Goal: Task Accomplishment & Management: Manage account settings

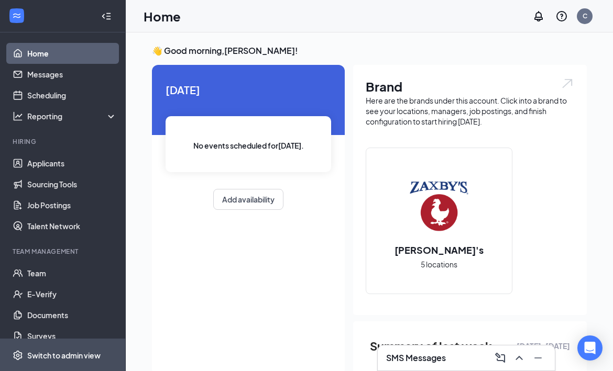
click at [73, 353] on div "Switch to admin view" at bounding box center [63, 355] width 73 height 10
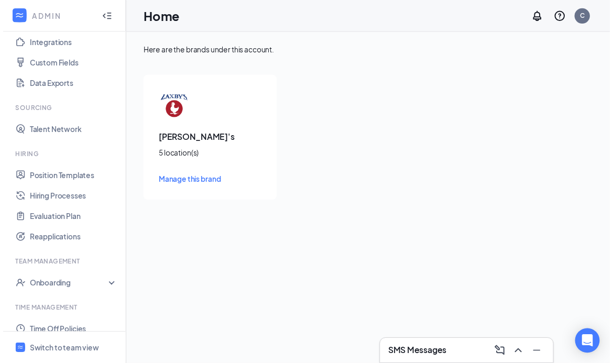
scroll to position [136, 0]
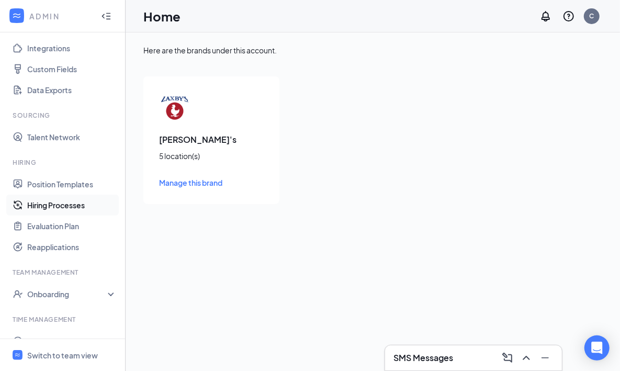
click at [65, 198] on link "Hiring Processes" at bounding box center [72, 205] width 90 height 21
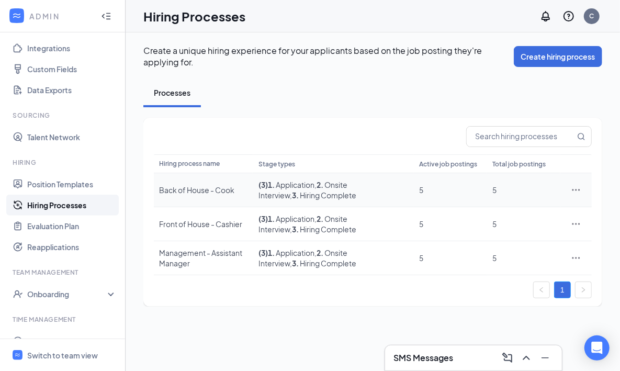
click at [577, 188] on icon "Ellipses" at bounding box center [576, 190] width 10 height 10
click at [501, 214] on span "Edit" at bounding box center [528, 211] width 90 height 12
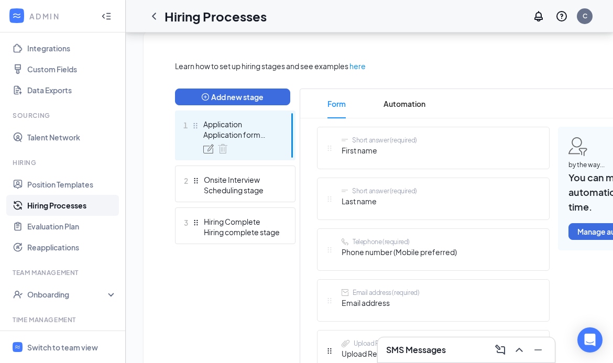
scroll to position [223, 1]
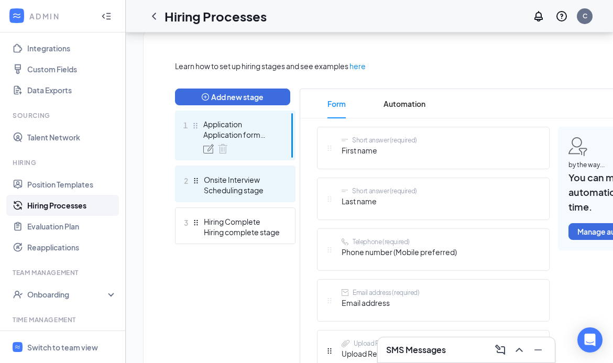
click at [238, 181] on div "Onsite Interview" at bounding box center [242, 179] width 76 height 10
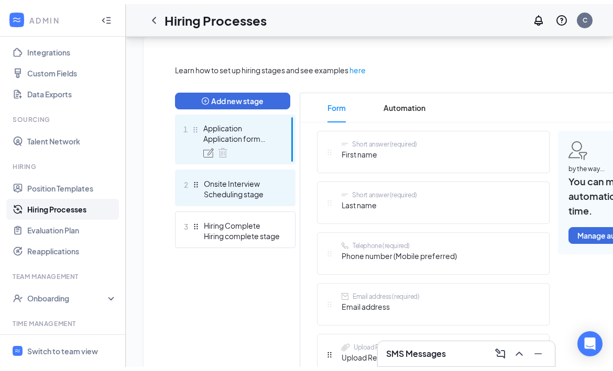
scroll to position [234, 0]
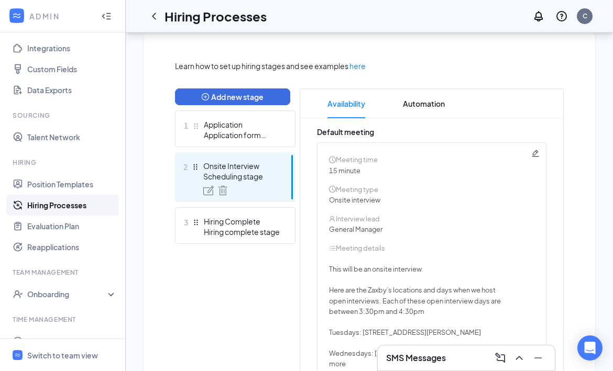
drag, startPoint x: 616, startPoint y: 181, endPoint x: 620, endPoint y: 229, distance: 48.9
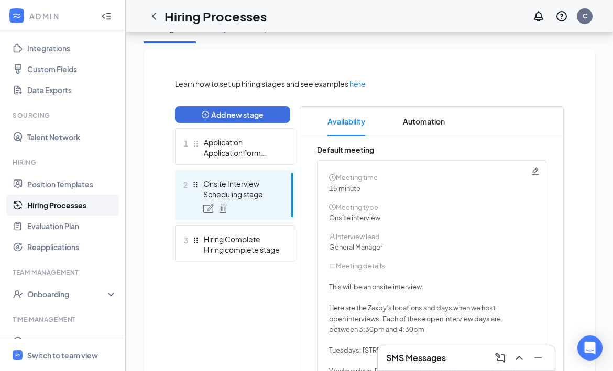
scroll to position [218, 0]
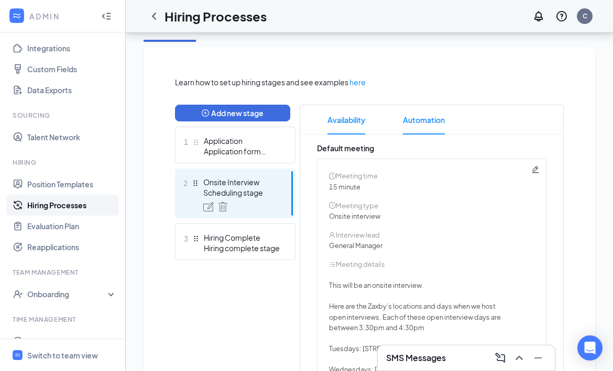
click at [437, 118] on span "Automation" at bounding box center [424, 119] width 42 height 29
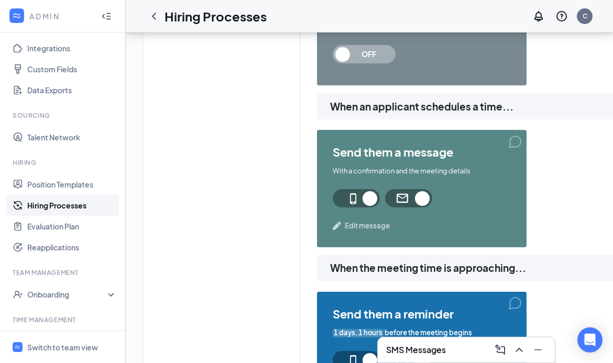
scroll to position [537, 0]
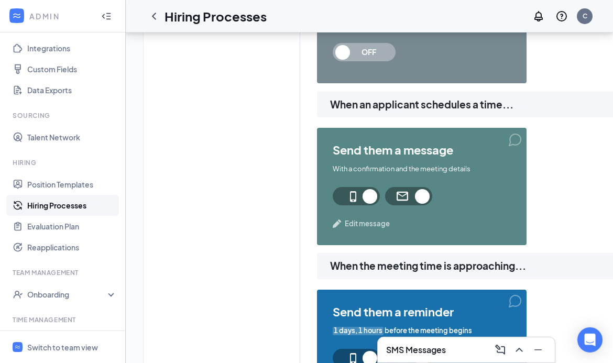
click at [370, 227] on span "Edit message" at bounding box center [367, 223] width 45 height 10
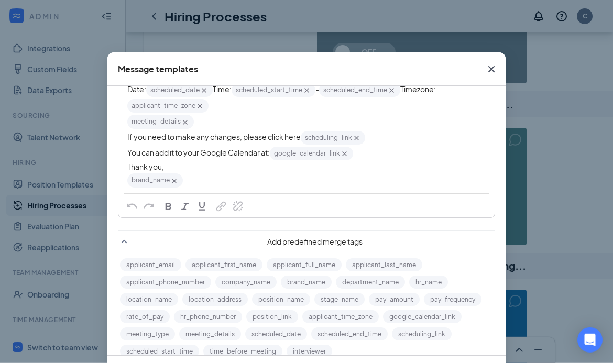
scroll to position [0, 0]
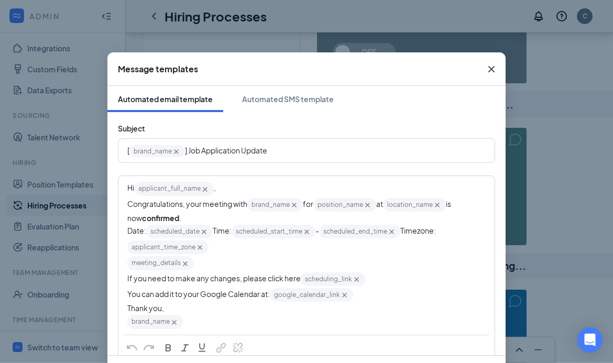
click at [488, 70] on icon "Cross" at bounding box center [491, 69] width 6 height 6
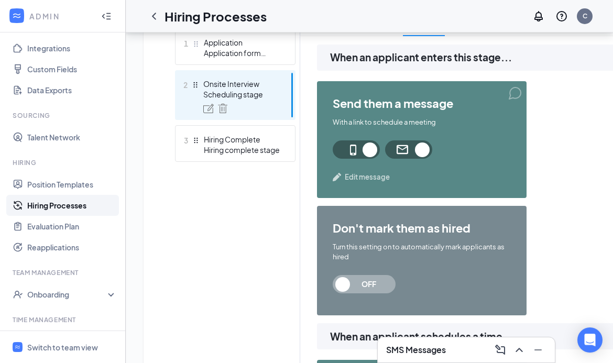
scroll to position [312, 0]
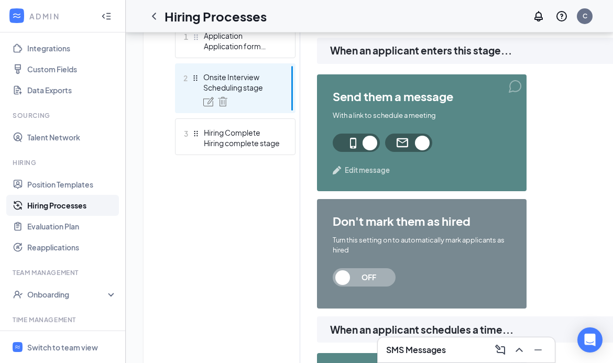
click at [361, 172] on span "Edit message" at bounding box center [367, 170] width 45 height 10
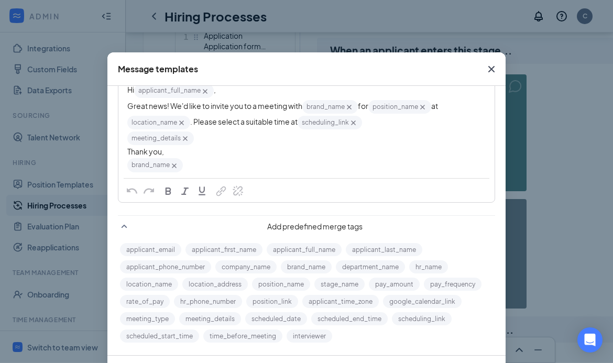
scroll to position [0, 0]
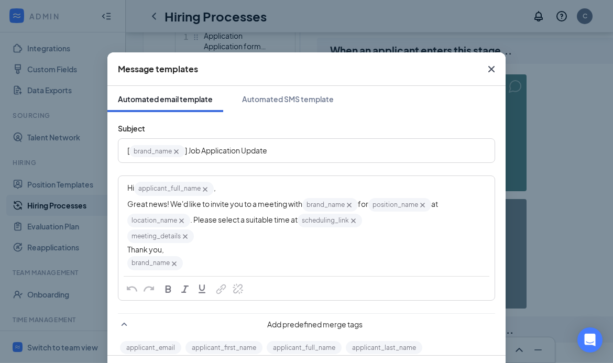
click at [491, 72] on icon "Cross" at bounding box center [491, 69] width 13 height 13
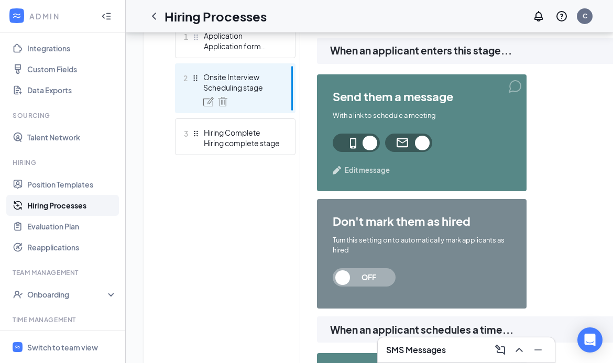
click at [342, 147] on span at bounding box center [355, 143] width 47 height 18
click at [398, 139] on span at bounding box center [408, 143] width 47 height 18
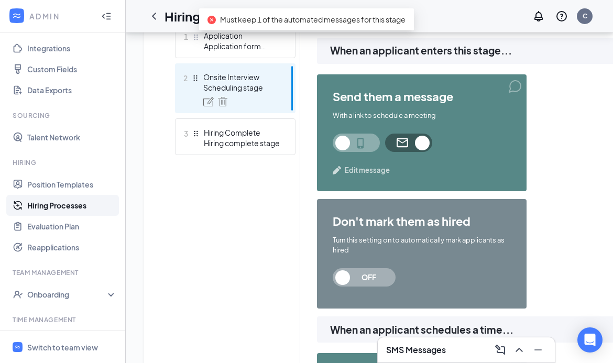
click at [392, 142] on span at bounding box center [408, 143] width 47 height 18
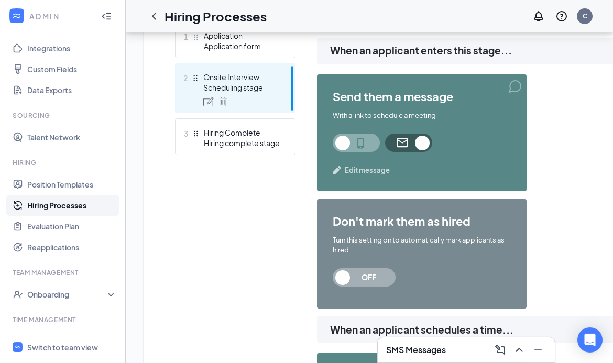
click at [369, 142] on span at bounding box center [355, 143] width 47 height 18
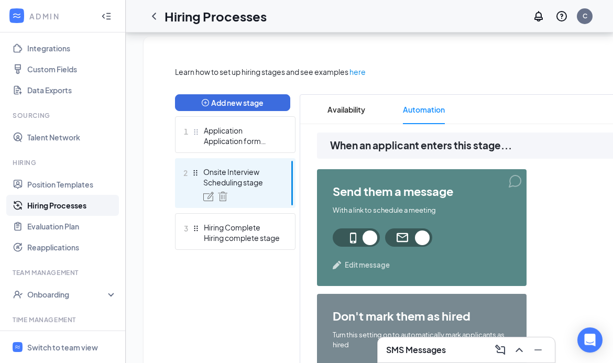
scroll to position [227, 0]
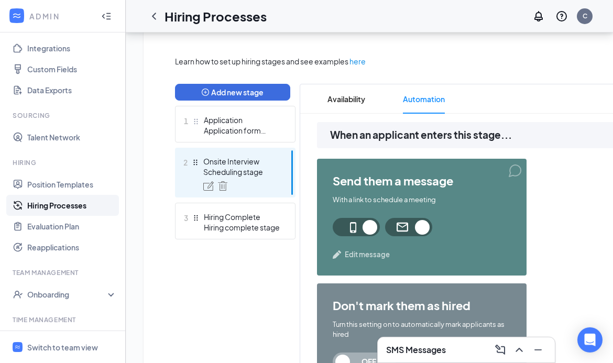
click at [273, 165] on div "Onsite Interview" at bounding box center [241, 161] width 76 height 10
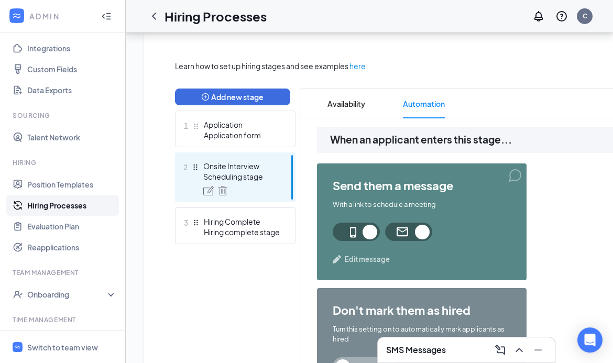
scroll to position [229, 0]
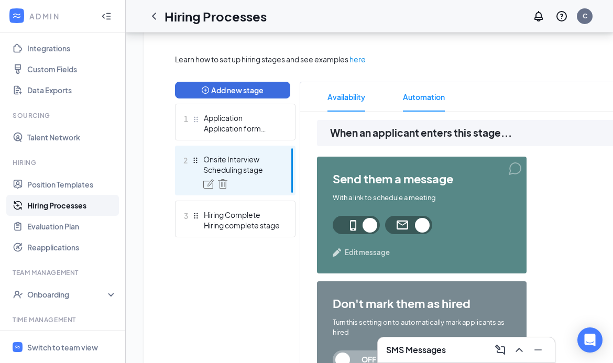
click at [341, 103] on span "Availability" at bounding box center [346, 96] width 38 height 29
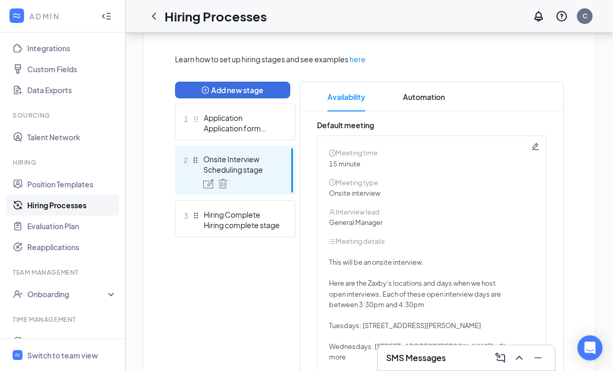
scroll to position [184, 0]
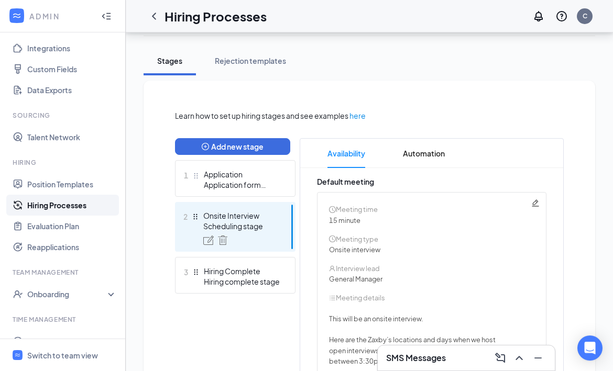
click at [185, 219] on span "2" at bounding box center [185, 216] width 4 height 13
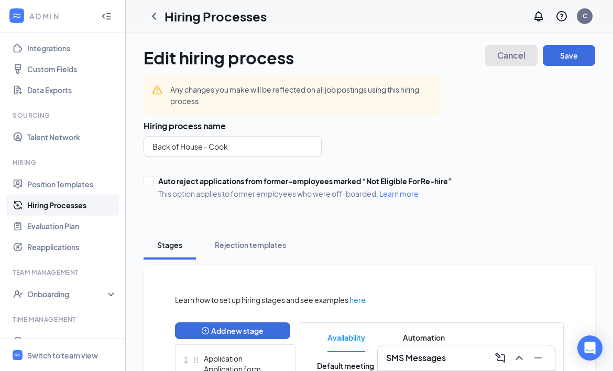
click at [511, 61] on button "Cancel" at bounding box center [511, 55] width 52 height 21
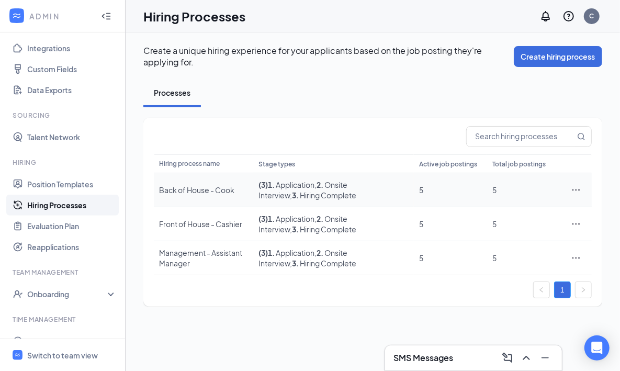
click at [575, 191] on icon "Ellipses" at bounding box center [576, 190] width 10 height 10
click at [499, 212] on span "Edit" at bounding box center [528, 211] width 90 height 12
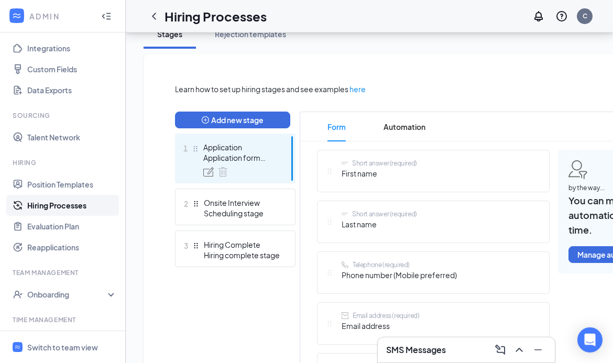
scroll to position [233, 0]
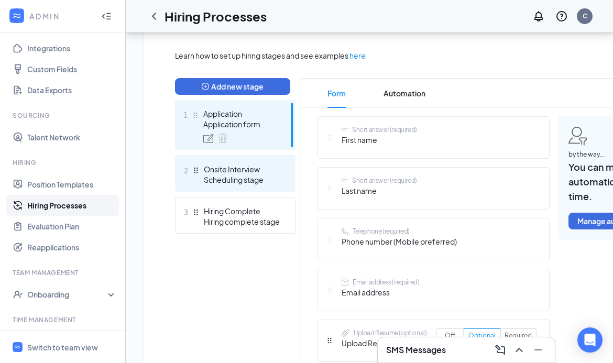
click at [268, 169] on div "Onsite Interview" at bounding box center [242, 169] width 76 height 10
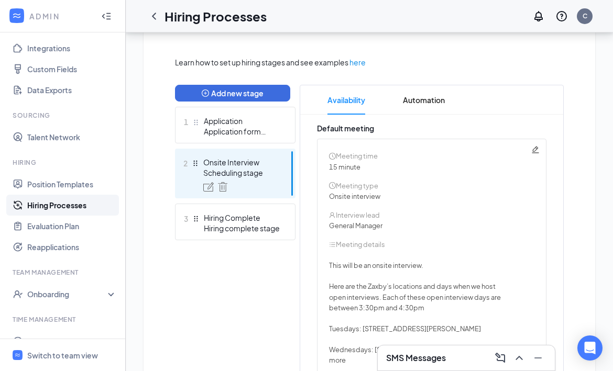
scroll to position [234, 0]
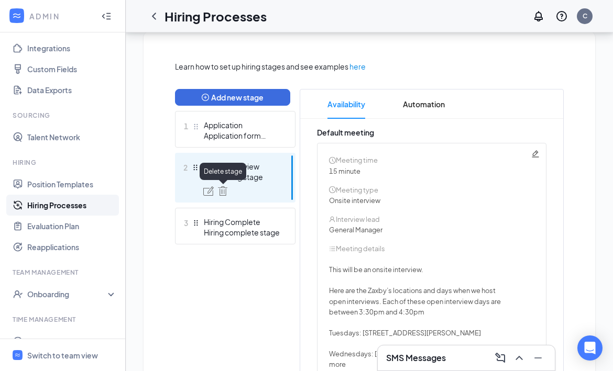
click at [226, 187] on img at bounding box center [222, 190] width 9 height 9
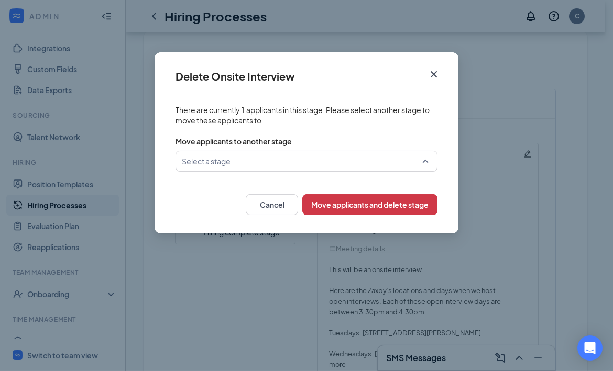
click at [427, 163] on div "Select a stage" at bounding box center [306, 161] width 262 height 21
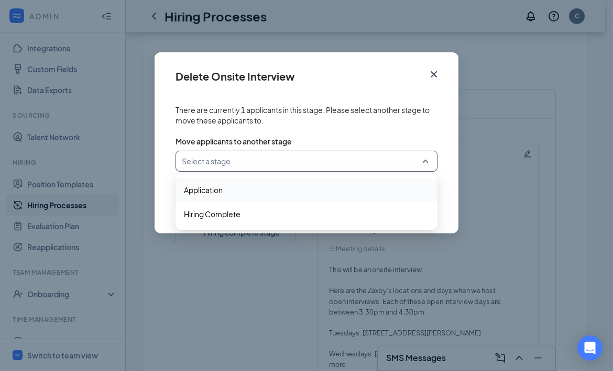
click at [231, 186] on span "Application" at bounding box center [306, 190] width 245 height 12
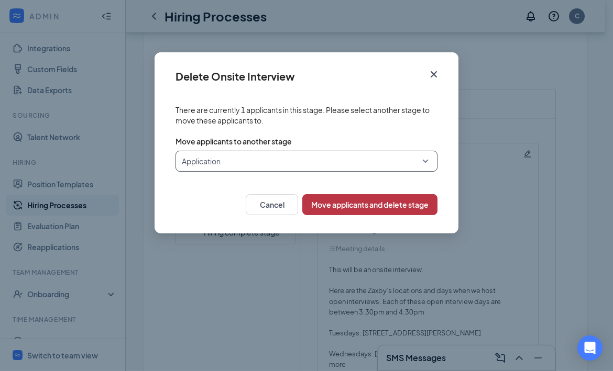
click at [364, 203] on button "Move applicants and delete stage" at bounding box center [369, 204] width 135 height 21
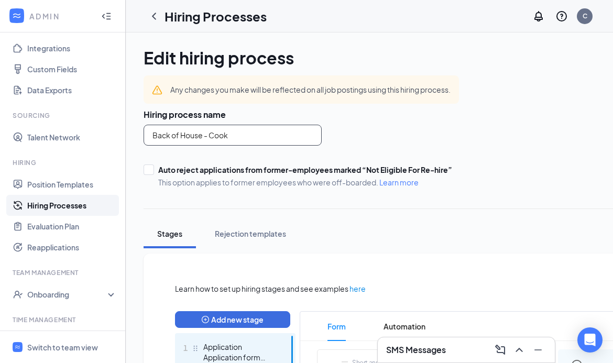
click at [255, 134] on input "Back of House - Cook" at bounding box center [232, 135] width 178 height 21
click at [160, 125] on input "Back of House - Cook" at bounding box center [232, 135] width 178 height 21
click at [155, 17] on icon "ChevronLeft" at bounding box center [154, 16] width 13 height 13
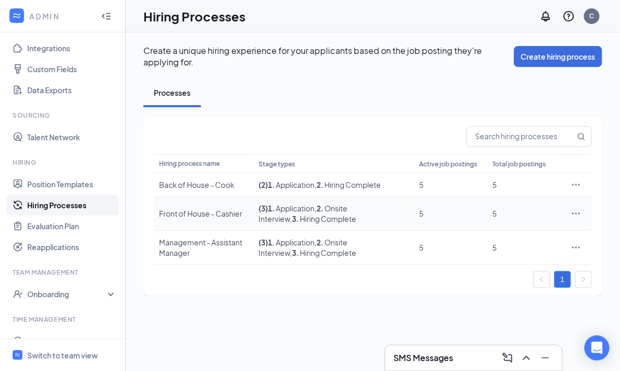
click at [199, 213] on div "Front of House - Cashier" at bounding box center [203, 213] width 89 height 10
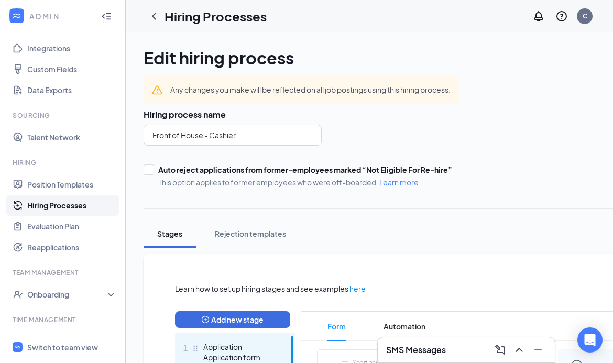
scroll to position [0, 8]
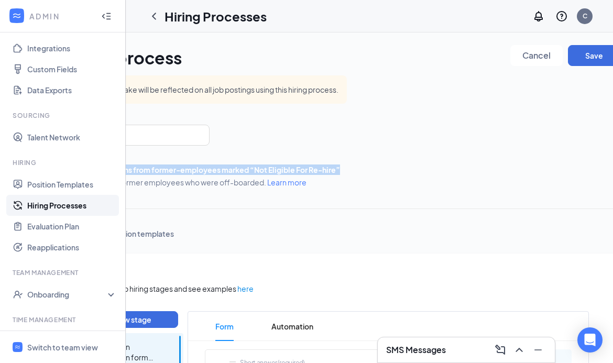
drag, startPoint x: 612, startPoint y: 108, endPoint x: 597, endPoint y: 107, distance: 15.2
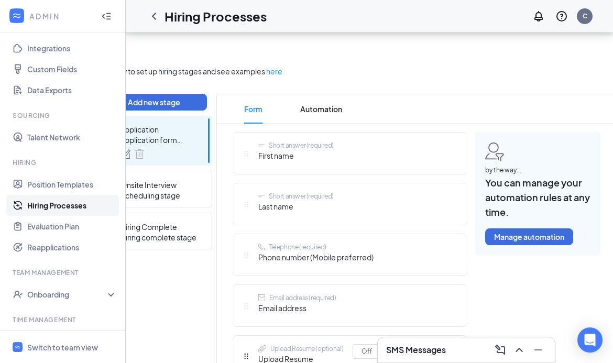
scroll to position [0, 0]
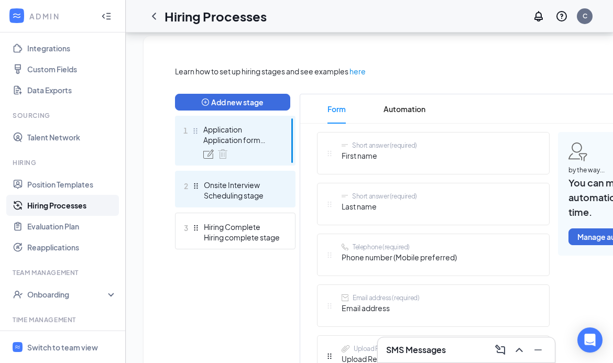
click at [275, 181] on div "Onsite Interview" at bounding box center [242, 185] width 76 height 10
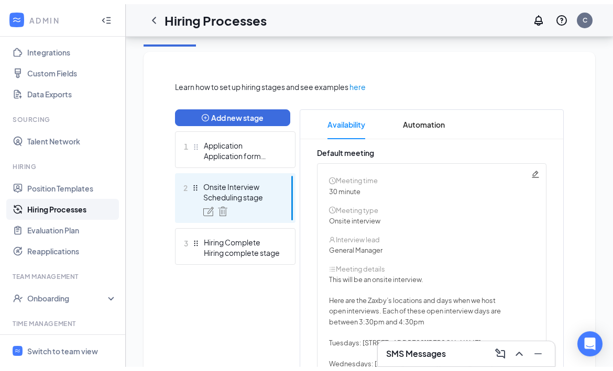
scroll to position [229, 0]
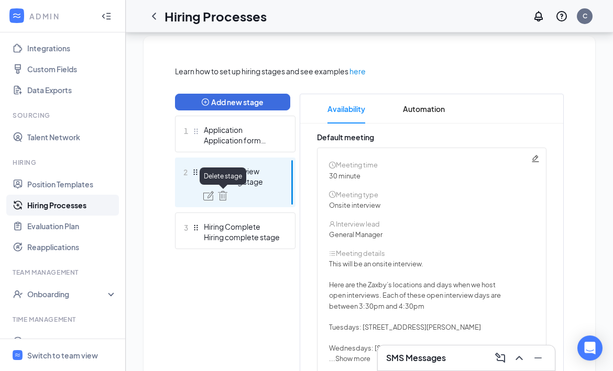
click at [225, 195] on img at bounding box center [222, 195] width 9 height 9
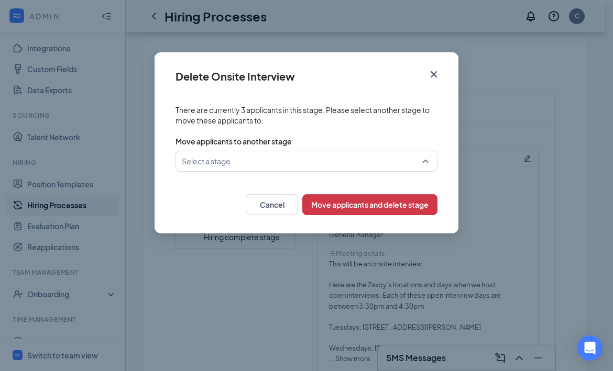
click at [420, 159] on input "search" at bounding box center [303, 161] width 242 height 20
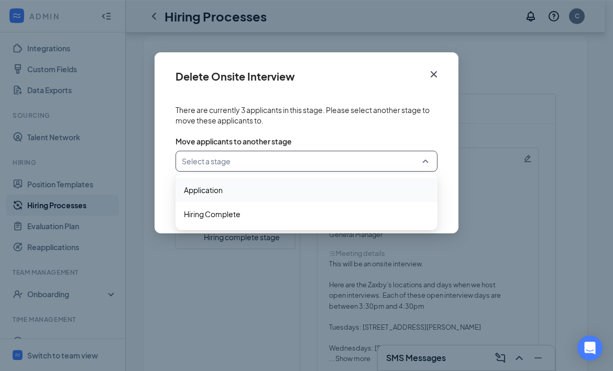
click at [225, 193] on span "Application" at bounding box center [306, 190] width 245 height 12
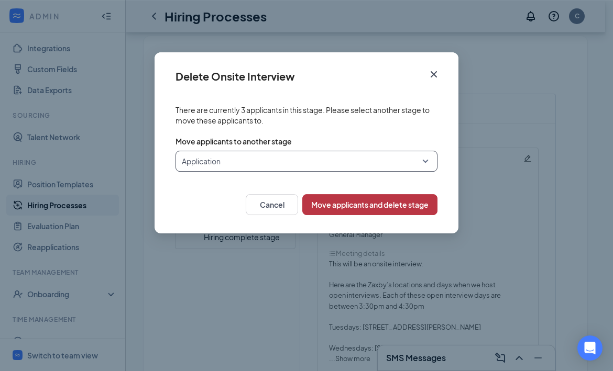
click at [356, 207] on button "Move applicants and delete stage" at bounding box center [369, 204] width 135 height 21
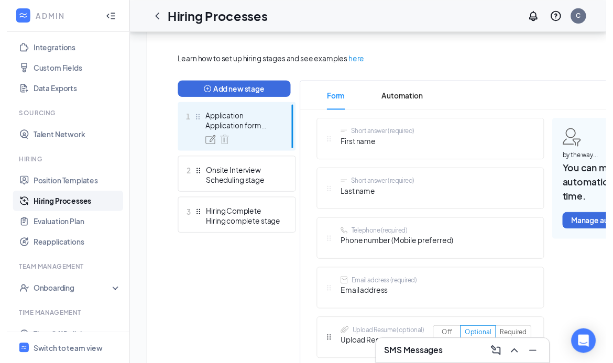
scroll to position [217, 0]
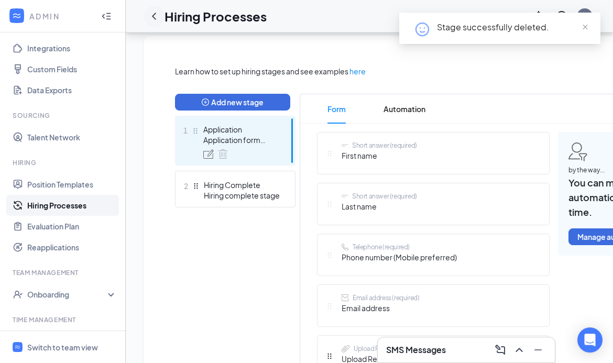
click at [155, 14] on icon "ChevronLeft" at bounding box center [154, 16] width 13 height 13
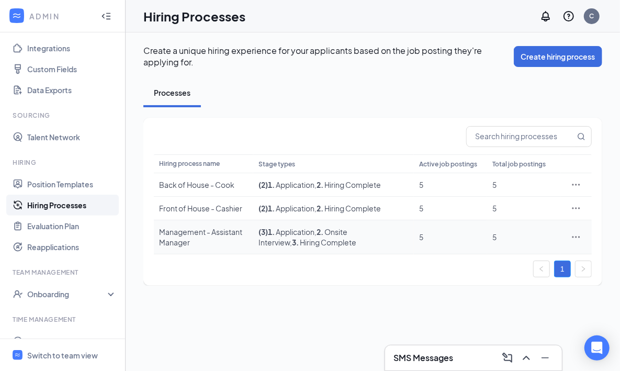
click at [577, 235] on icon "Ellipses" at bounding box center [576, 237] width 10 height 10
click at [496, 260] on span "Edit" at bounding box center [490, 257] width 14 height 9
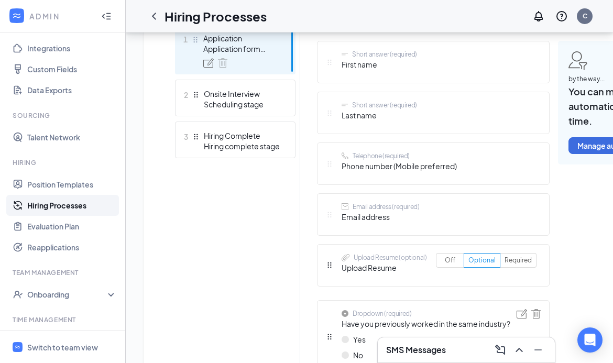
scroll to position [307, 0]
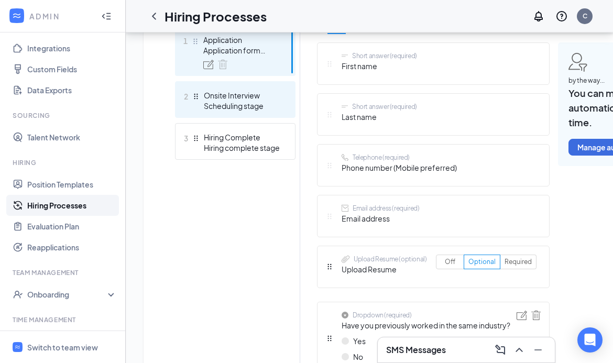
click at [230, 97] on div "Onsite Interview" at bounding box center [242, 95] width 76 height 10
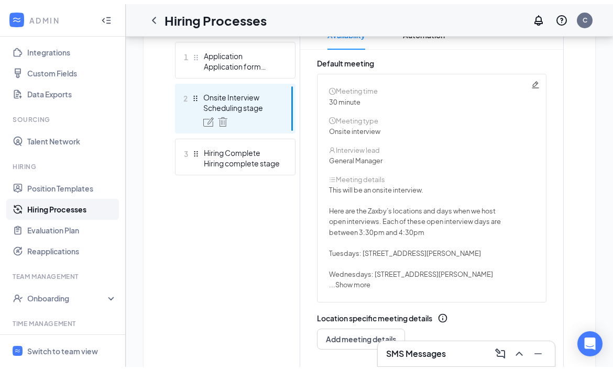
scroll to position [318, 0]
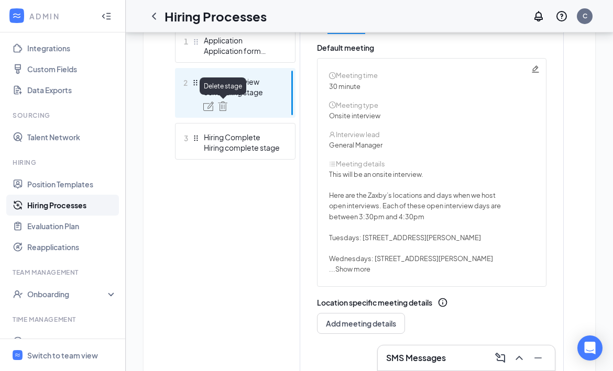
click at [225, 105] on img at bounding box center [222, 106] width 9 height 9
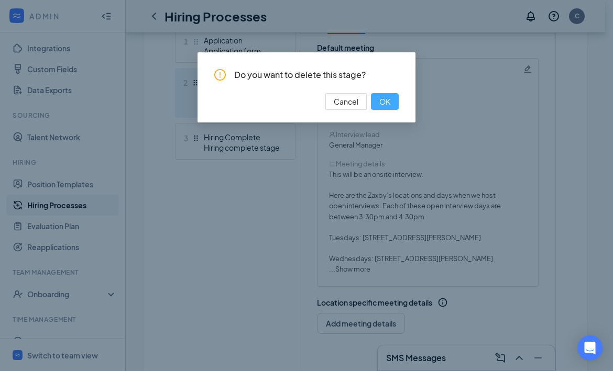
click at [386, 98] on span "OK" at bounding box center [384, 102] width 11 height 12
